Goal: Navigation & Orientation: Understand site structure

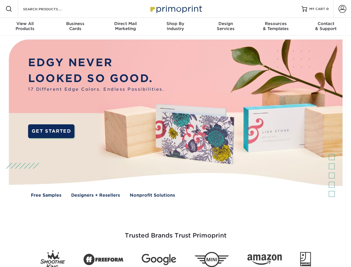
click at [176, 134] on img at bounding box center [176, 123] width 348 height 174
click at [9, 9] on span at bounding box center [9, 9] width 7 height 7
click at [343, 9] on span at bounding box center [343, 9] width 8 height 8
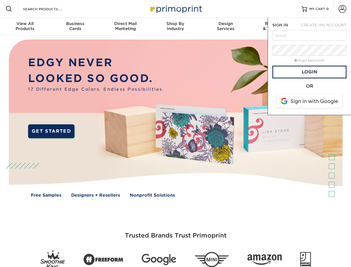
click at [25, 27] on div "View All Products" at bounding box center [25, 26] width 50 height 10
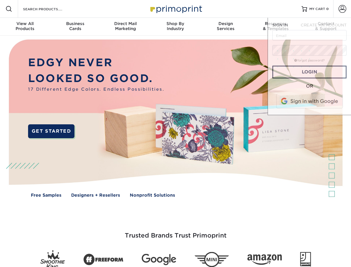
click at [75, 27] on div "Business Cards" at bounding box center [75, 26] width 50 height 10
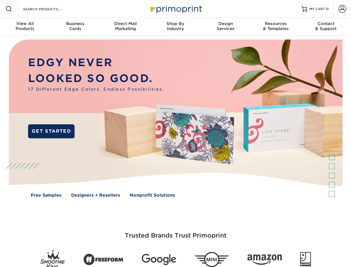
click at [126, 27] on div "Direct Mail Marketing" at bounding box center [125, 26] width 50 height 10
click at [176, 27] on div "Shop By Industry" at bounding box center [176, 26] width 50 height 10
click at [226, 27] on div "Design Services" at bounding box center [226, 26] width 50 height 10
click at [276, 27] on div "Resources & Templates" at bounding box center [276, 26] width 50 height 10
click at [326, 27] on div "Contact & Support" at bounding box center [326, 26] width 50 height 10
